Goal: Communication & Community: Ask a question

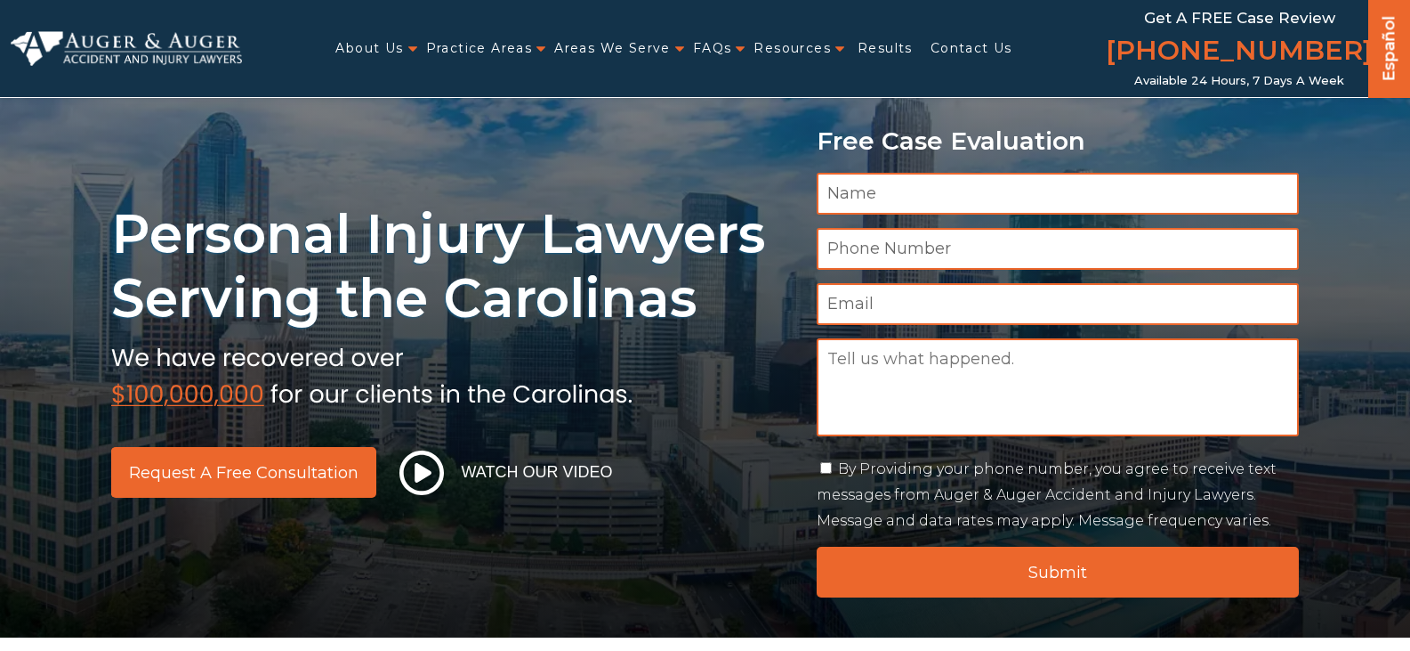
type input "Amy Beitel"
type input "8432326524"
type input "adb6408@aol.com"
click at [966, 397] on textarea "Message" at bounding box center [1058, 387] width 483 height 98
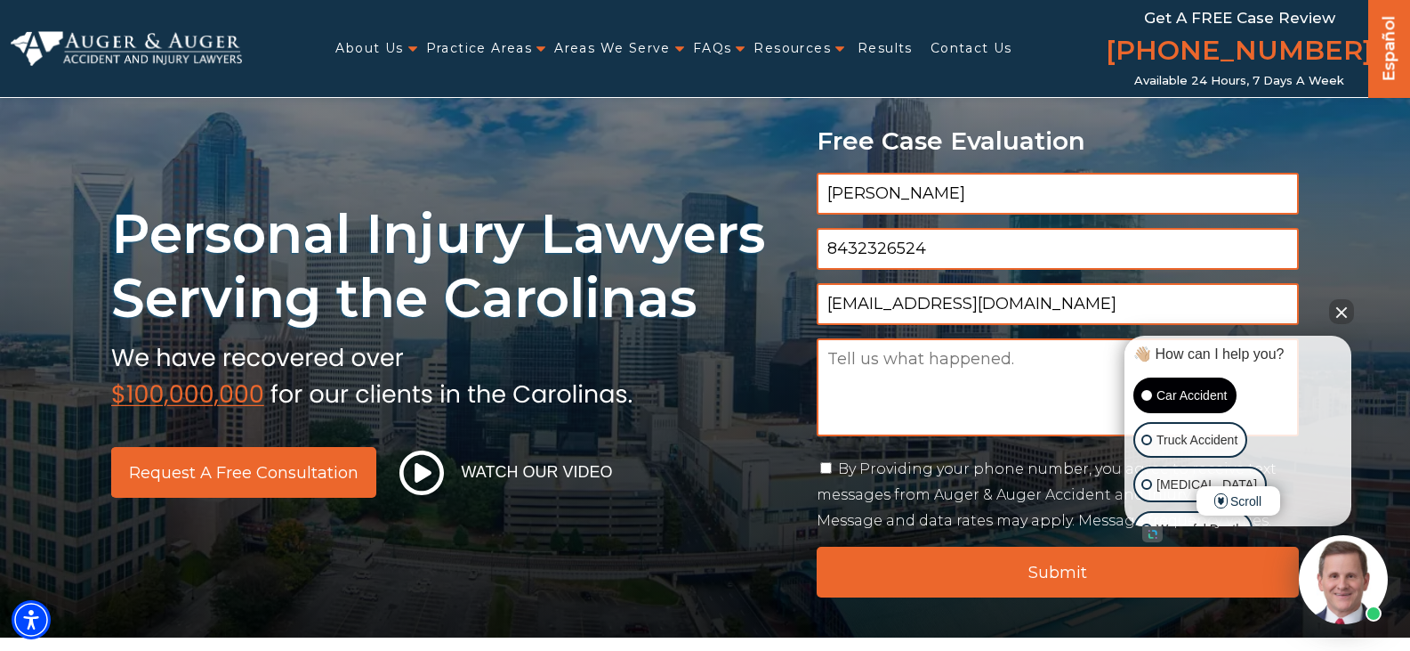
click at [1171, 388] on p "Car Accident" at bounding box center [1192, 395] width 70 height 22
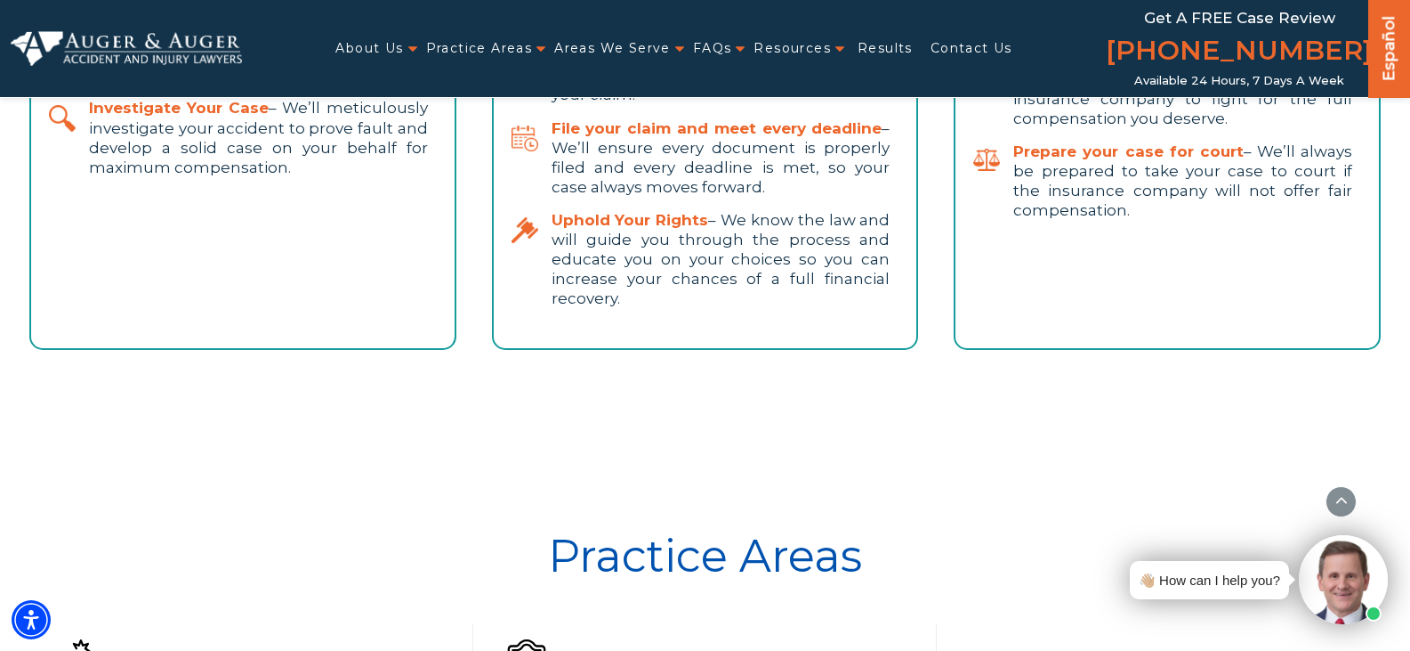
scroll to position [4538, 0]
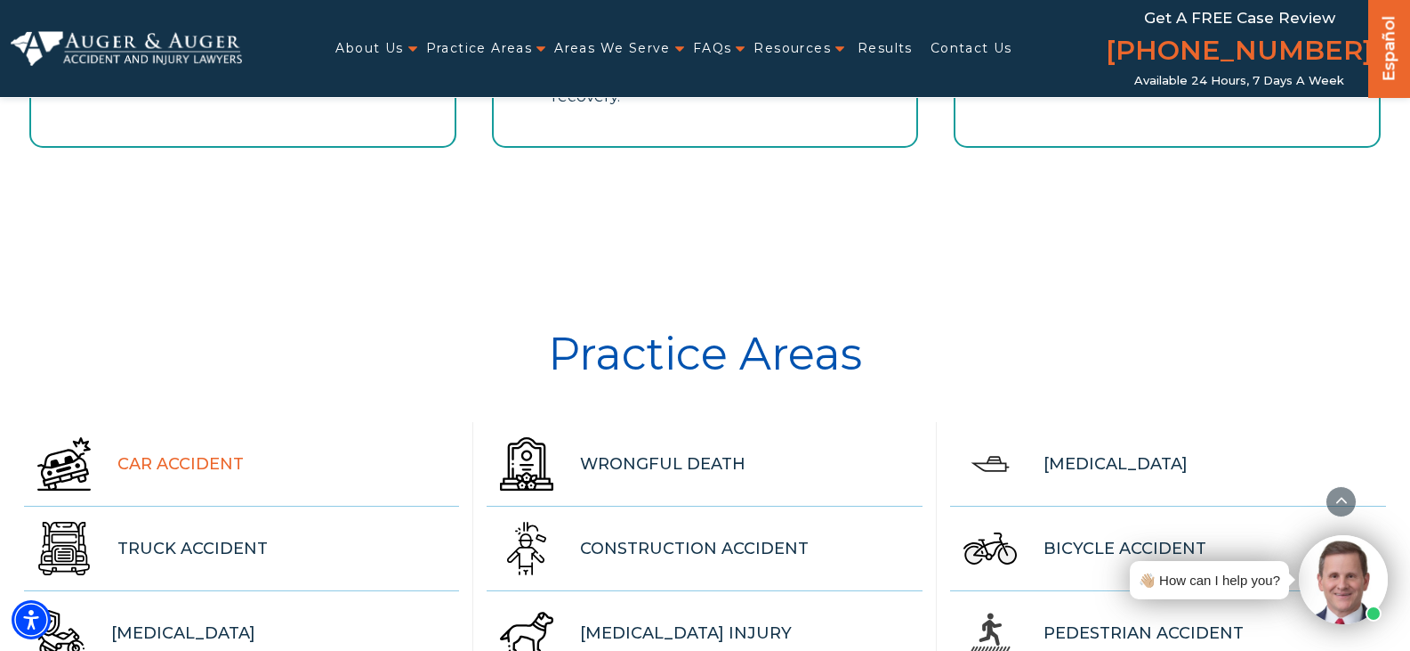
click at [211, 449] on span "Car Accident" at bounding box center [180, 463] width 126 height 28
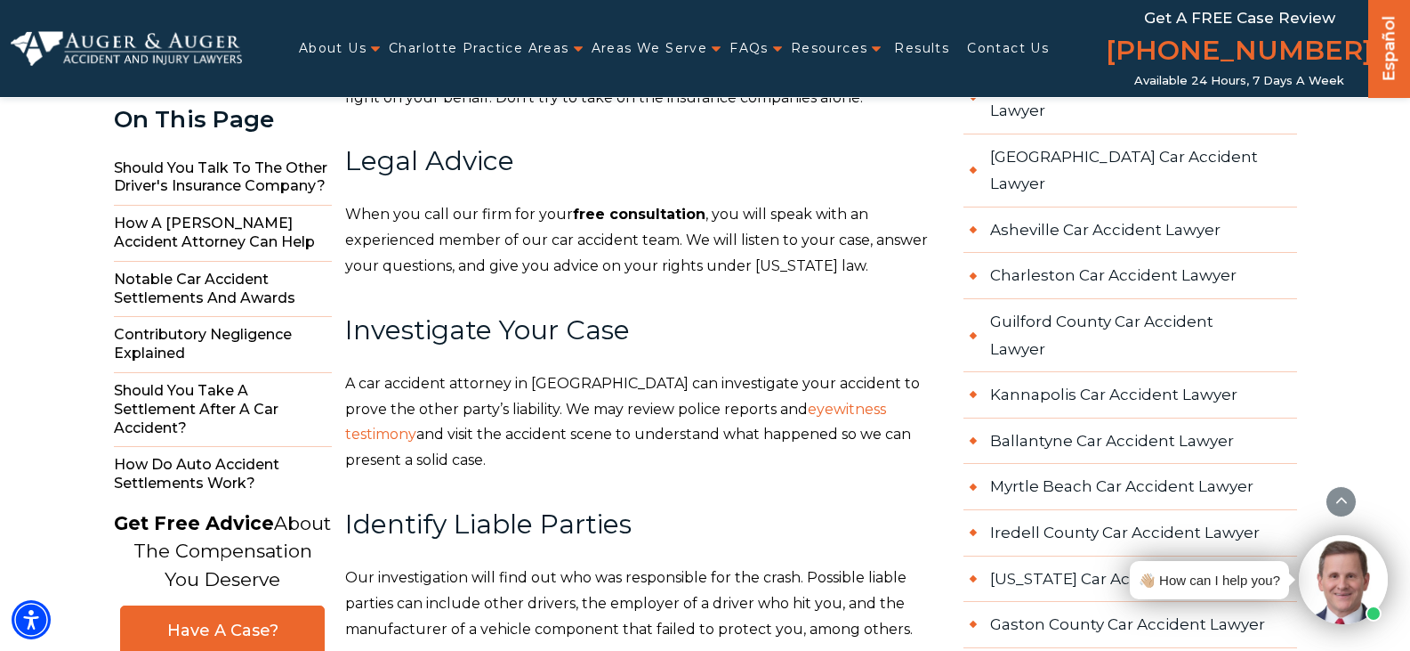
scroll to position [2136, 0]
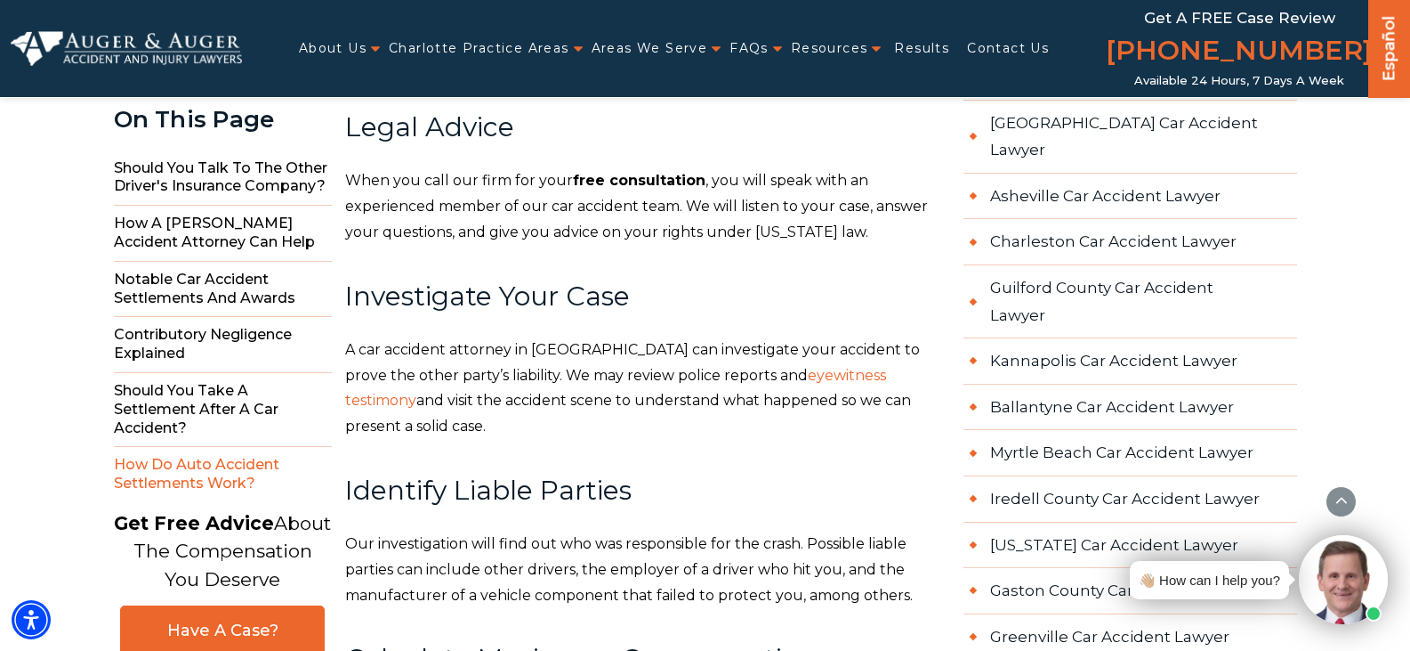
click at [211, 473] on span "How do Auto Accident Settlements Work?" at bounding box center [223, 474] width 218 height 55
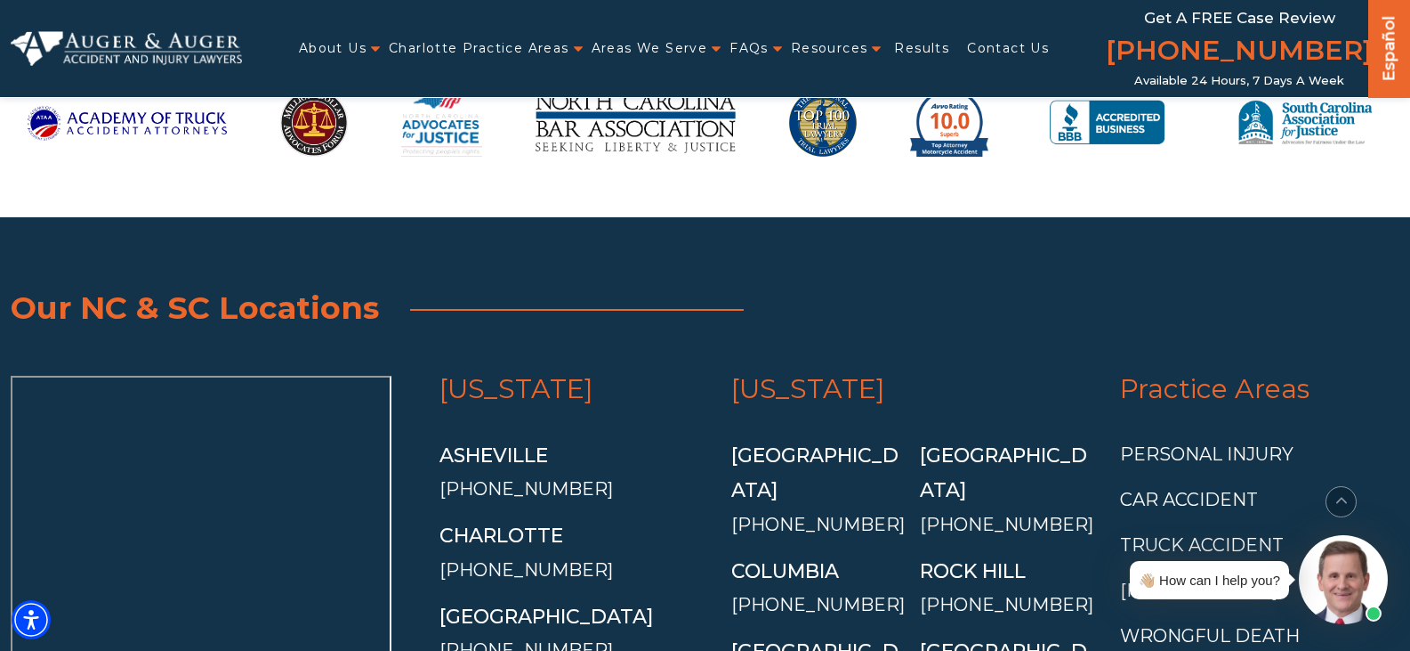
scroll to position [20523, 0]
